Goal: Task Accomplishment & Management: Use online tool/utility

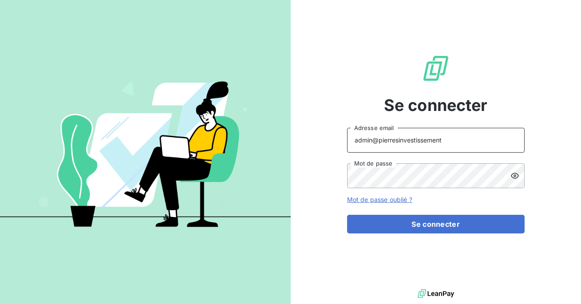
click at [461, 142] on input "admin@pierresinvestissement" at bounding box center [435, 140] width 177 height 25
type input "admin@climanet"
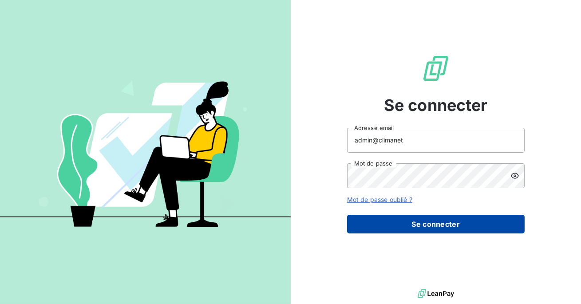
click at [425, 228] on button "Se connecter" at bounding box center [435, 224] width 177 height 19
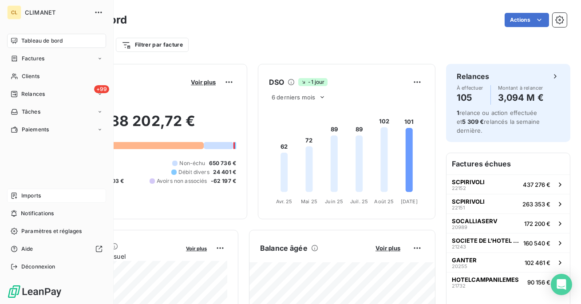
click at [41, 192] on span "Imports" at bounding box center [31, 196] width 20 height 8
